Goal: Task Accomplishment & Management: Use online tool/utility

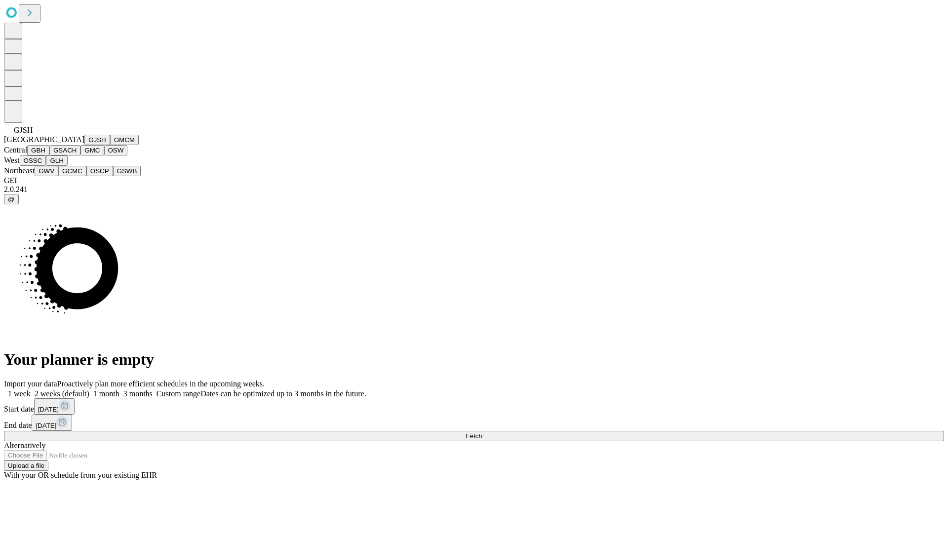
click at [84, 145] on button "GJSH" at bounding box center [97, 140] width 26 height 10
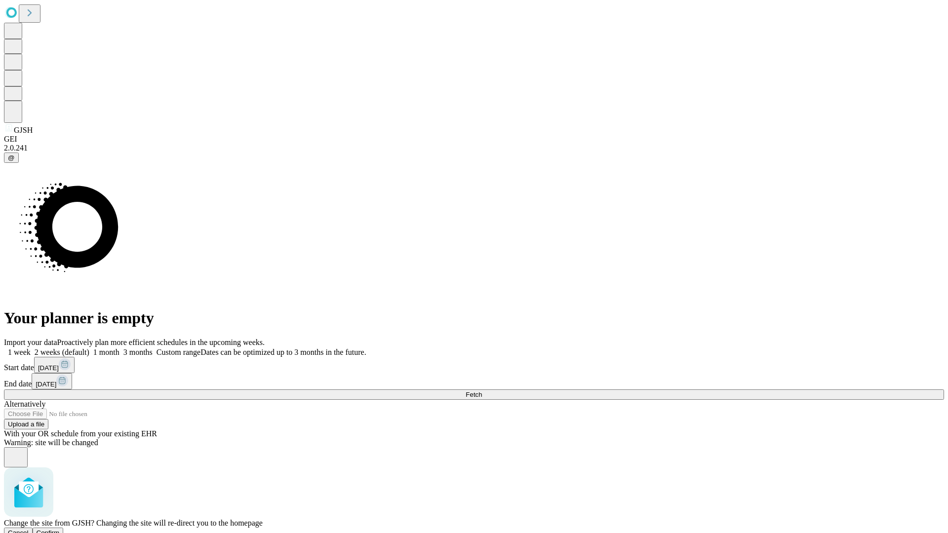
click at [60, 529] on span "Confirm" at bounding box center [48, 532] width 23 height 7
click at [31, 348] on label "1 week" at bounding box center [17, 352] width 27 height 8
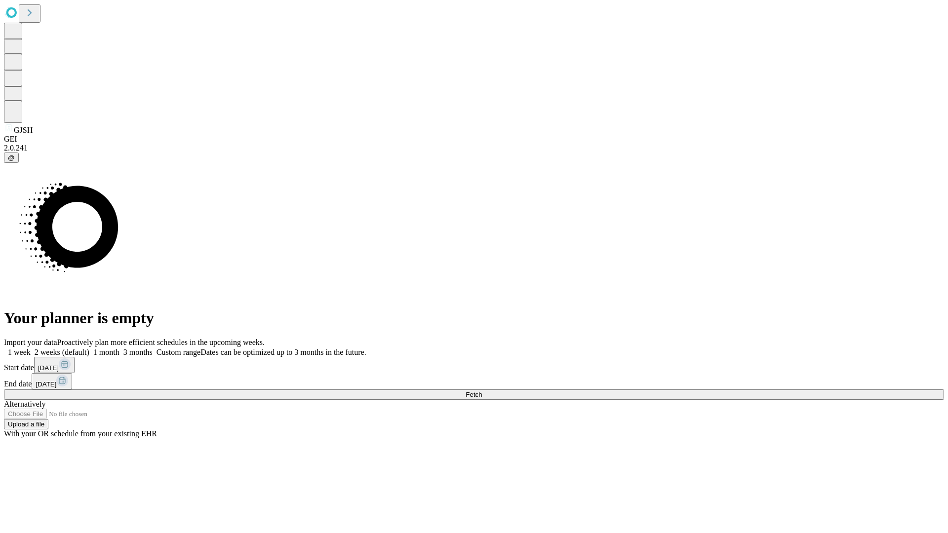
click at [482, 391] on span "Fetch" at bounding box center [473, 394] width 16 height 7
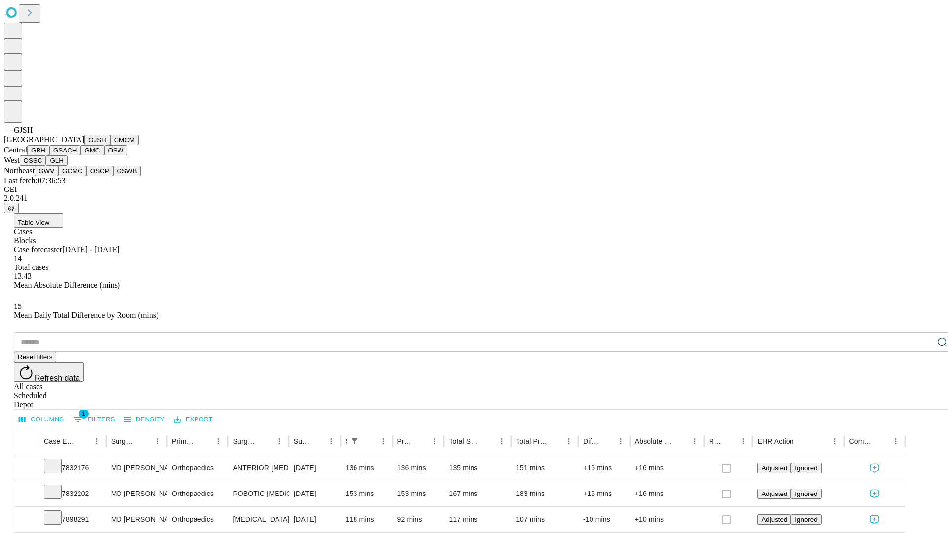
click at [110, 145] on button "GMCM" at bounding box center [124, 140] width 29 height 10
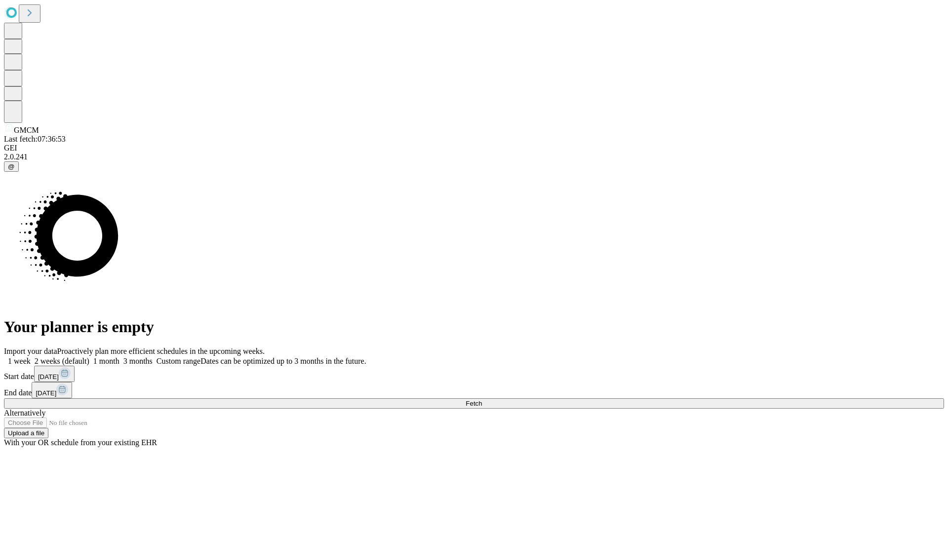
click at [31, 357] on label "1 week" at bounding box center [17, 361] width 27 height 8
click at [482, 400] on span "Fetch" at bounding box center [473, 403] width 16 height 7
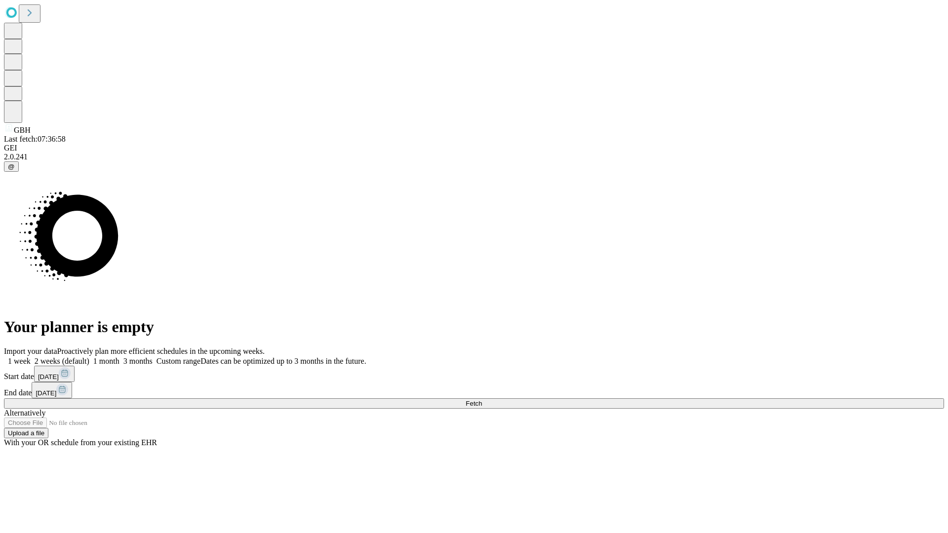
click at [31, 357] on label "1 week" at bounding box center [17, 361] width 27 height 8
click at [482, 400] on span "Fetch" at bounding box center [473, 403] width 16 height 7
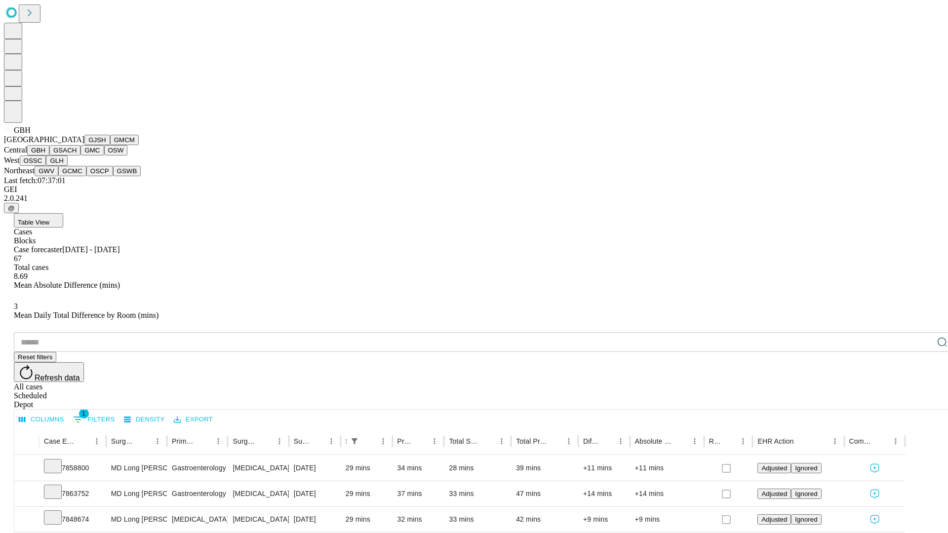
click at [76, 155] on button "GSACH" at bounding box center [64, 150] width 31 height 10
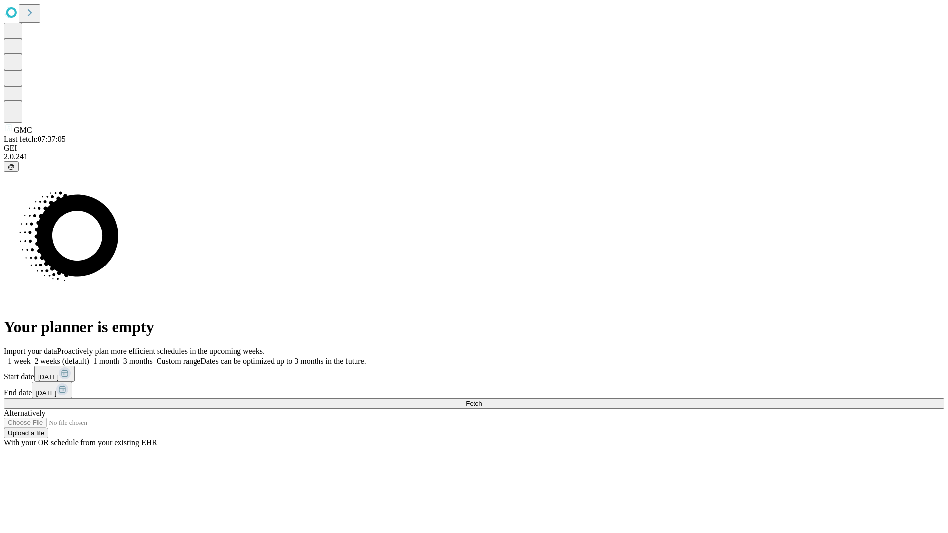
click at [31, 357] on label "1 week" at bounding box center [17, 361] width 27 height 8
click at [482, 400] on span "Fetch" at bounding box center [473, 403] width 16 height 7
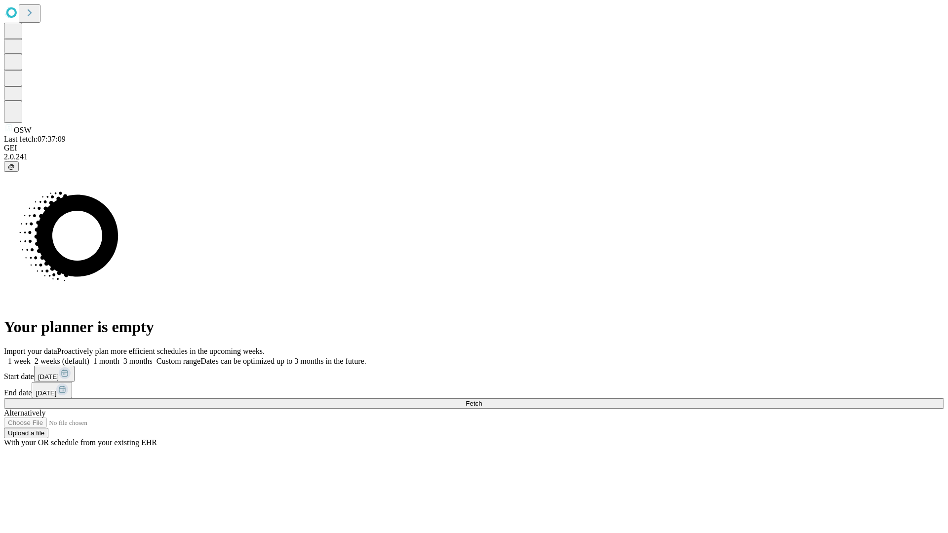
click at [31, 357] on label "1 week" at bounding box center [17, 361] width 27 height 8
click at [482, 400] on span "Fetch" at bounding box center [473, 403] width 16 height 7
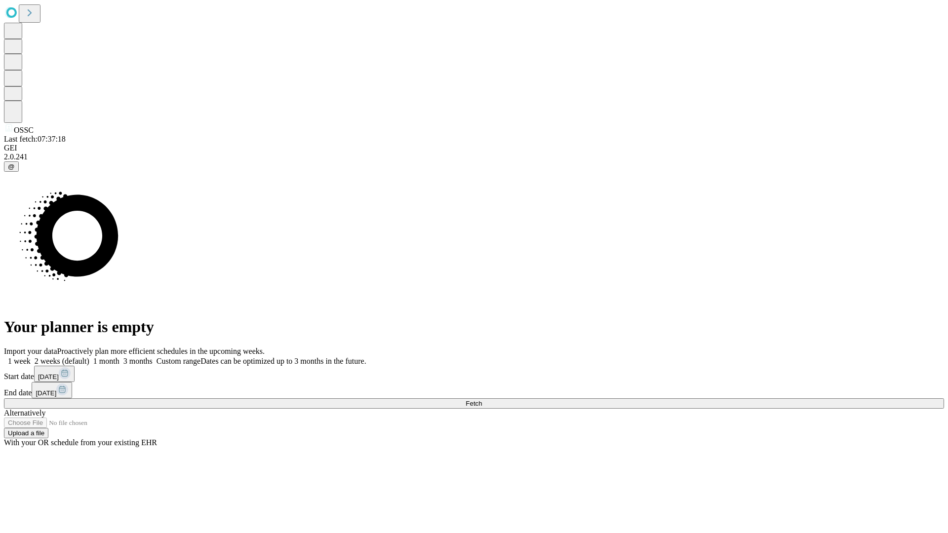
click at [31, 357] on label "1 week" at bounding box center [17, 361] width 27 height 8
click at [482, 400] on span "Fetch" at bounding box center [473, 403] width 16 height 7
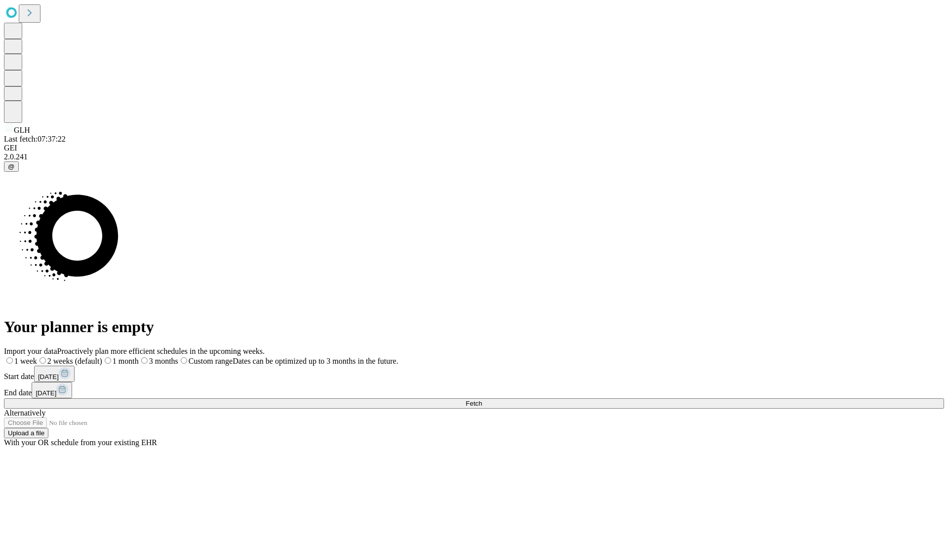
click at [37, 357] on label "1 week" at bounding box center [20, 361] width 33 height 8
click at [482, 400] on span "Fetch" at bounding box center [473, 403] width 16 height 7
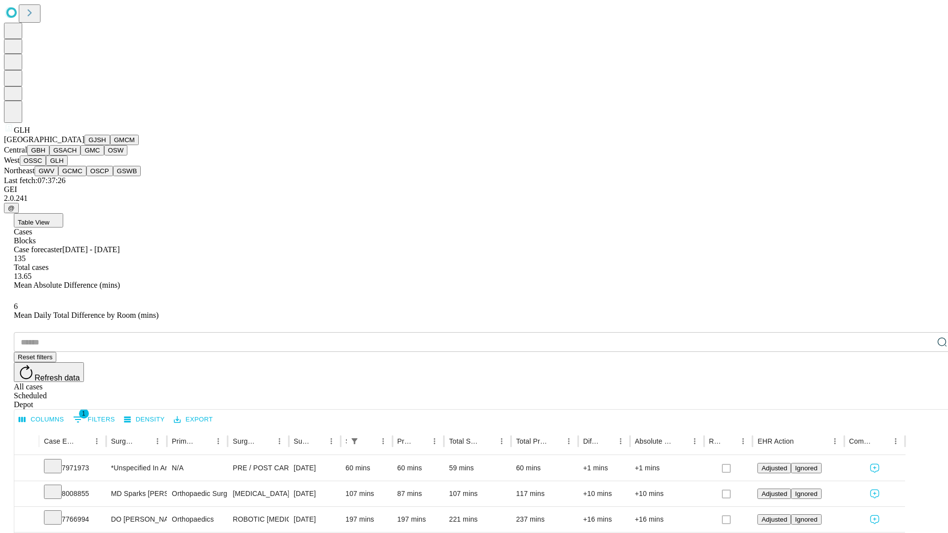
click at [58, 176] on button "GWV" at bounding box center [47, 171] width 24 height 10
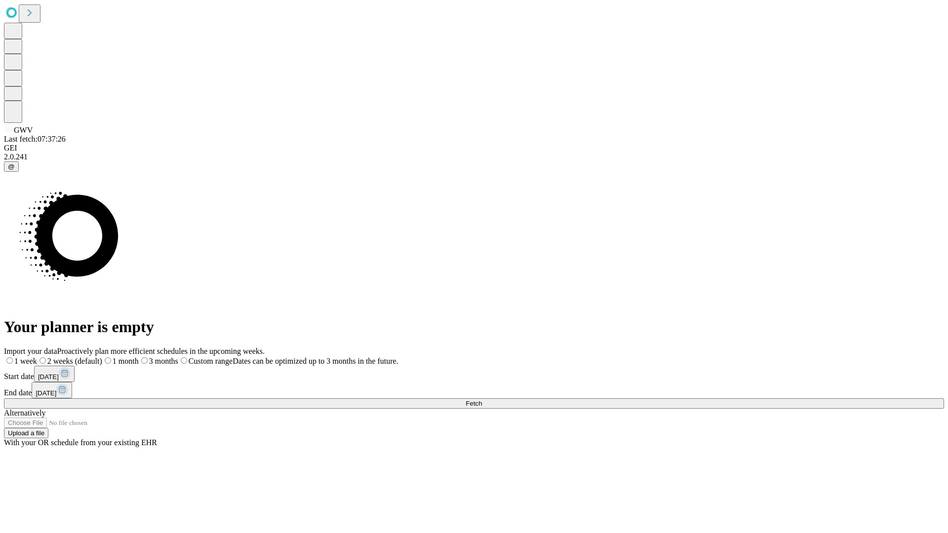
click at [37, 357] on label "1 week" at bounding box center [20, 361] width 33 height 8
click at [482, 400] on span "Fetch" at bounding box center [473, 403] width 16 height 7
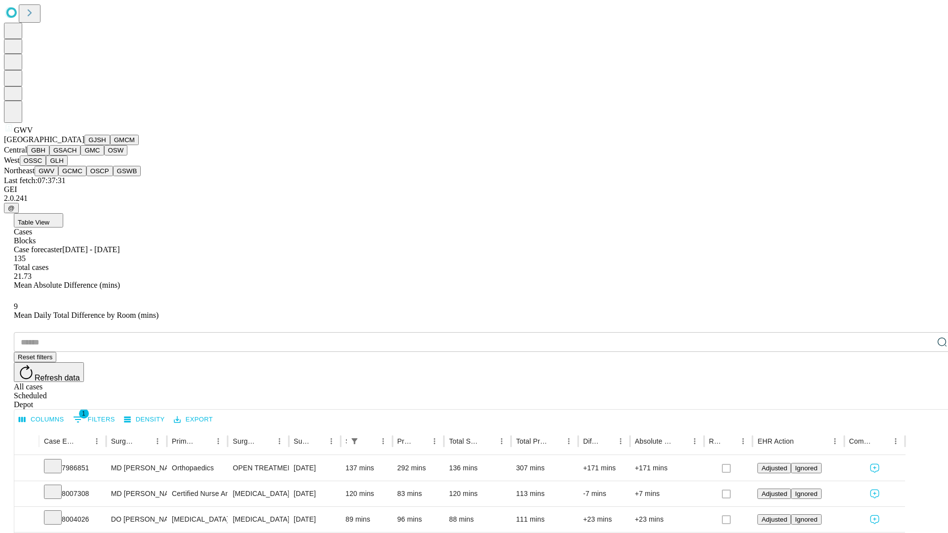
click at [76, 176] on button "GCMC" at bounding box center [72, 171] width 28 height 10
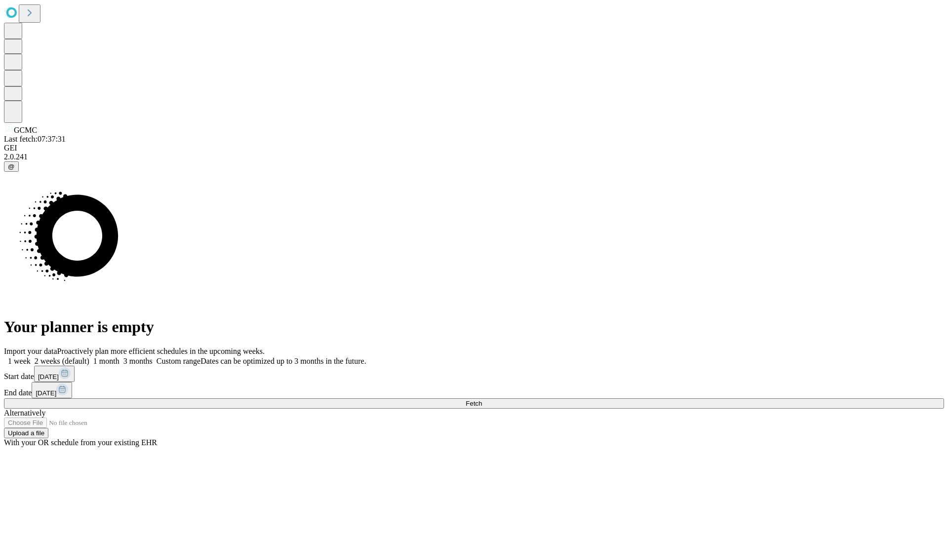
click at [31, 357] on label "1 week" at bounding box center [17, 361] width 27 height 8
click at [482, 400] on span "Fetch" at bounding box center [473, 403] width 16 height 7
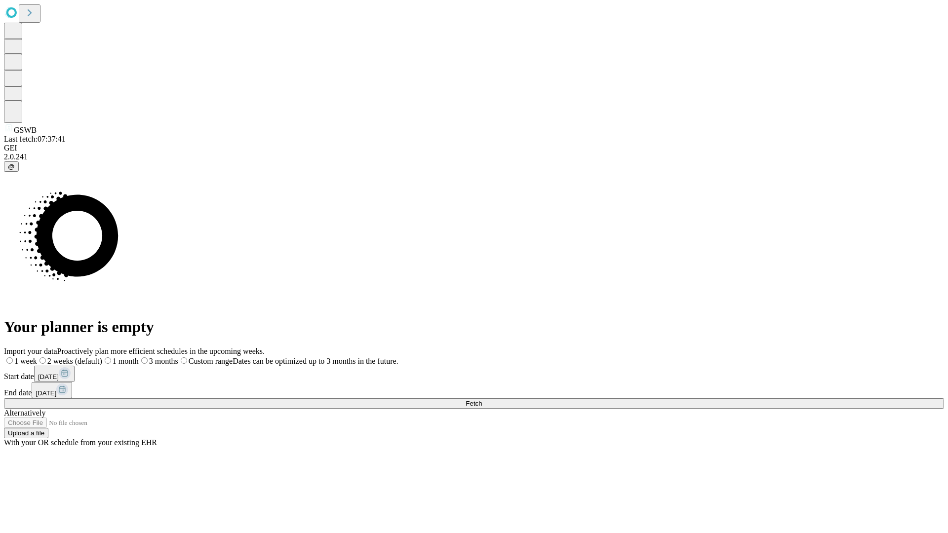
click at [37, 357] on label "1 week" at bounding box center [20, 361] width 33 height 8
click at [482, 400] on span "Fetch" at bounding box center [473, 403] width 16 height 7
